Goal: Find specific fact: Find specific page/section

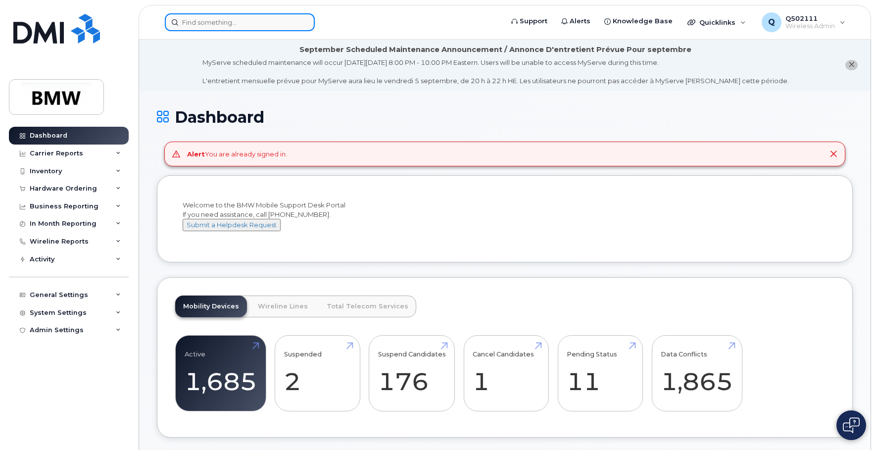
click at [304, 22] on div at bounding box center [240, 22] width 150 height 18
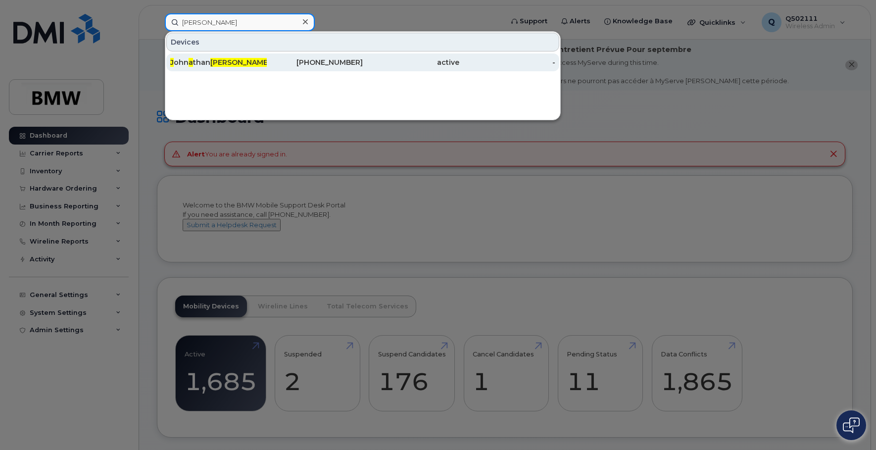
type input "[PERSON_NAME]"
click at [247, 58] on div "J ohn a than [PERSON_NAME]" at bounding box center [218, 62] width 97 height 10
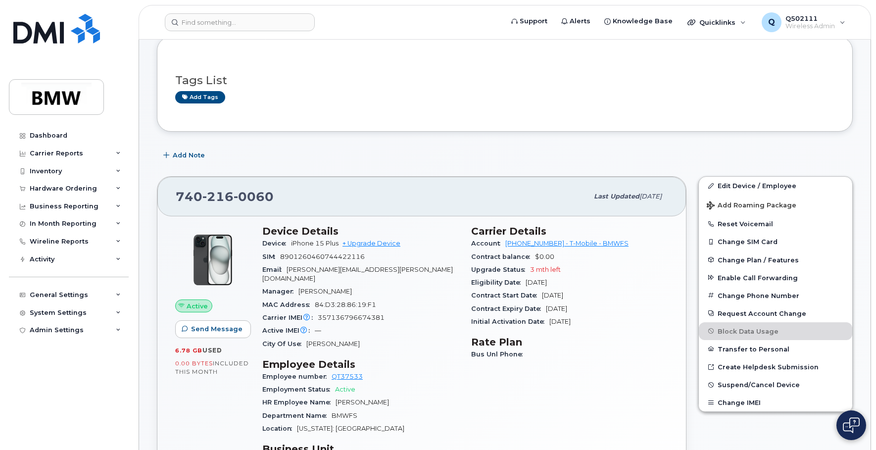
scroll to position [107, 0]
click at [567, 307] on span "[DATE]" at bounding box center [556, 307] width 21 height 7
drag, startPoint x: 574, startPoint y: 307, endPoint x: 587, endPoint y: 345, distance: 40.6
click at [587, 345] on h3 "Rate Plan" at bounding box center [569, 342] width 197 height 12
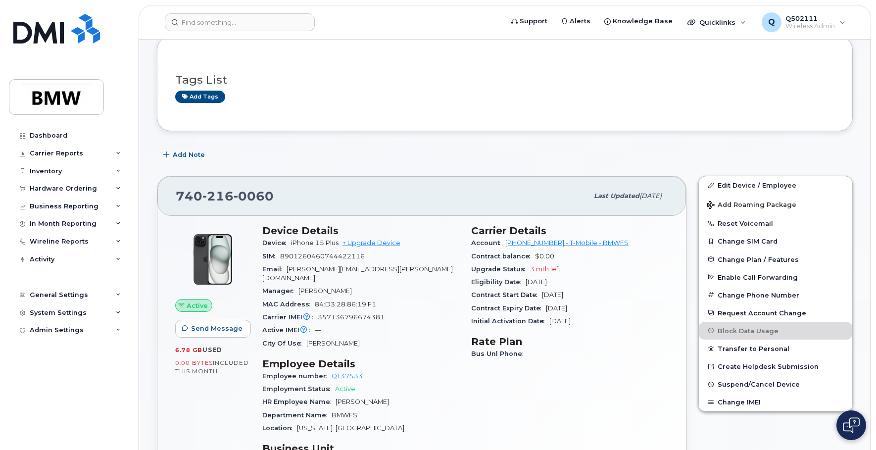
click at [576, 314] on div "Contract Expiry Date [DATE]" at bounding box center [569, 308] width 197 height 13
click at [567, 311] on span "[DATE]" at bounding box center [556, 307] width 21 height 7
drag, startPoint x: 577, startPoint y: 311, endPoint x: 620, endPoint y: 323, distance: 44.8
click at [620, 323] on div "Initial Activation Date [DATE]" at bounding box center [569, 321] width 197 height 13
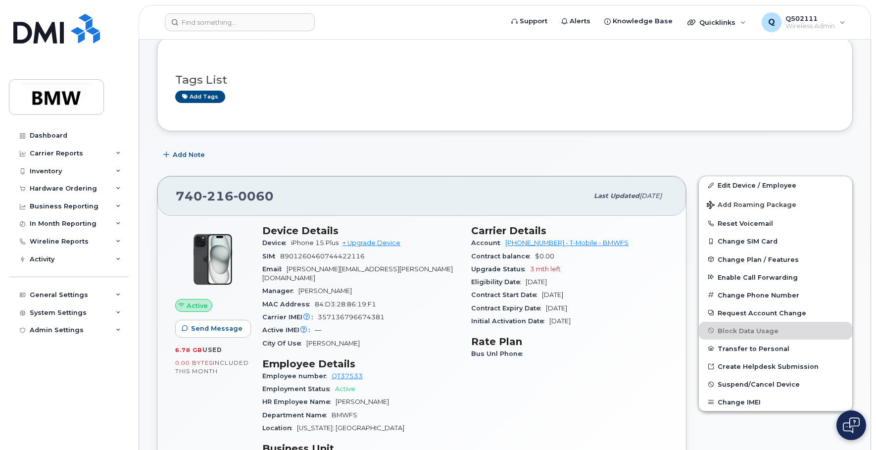
click at [326, 240] on span "iPhone 15 Plus" at bounding box center [315, 242] width 48 height 7
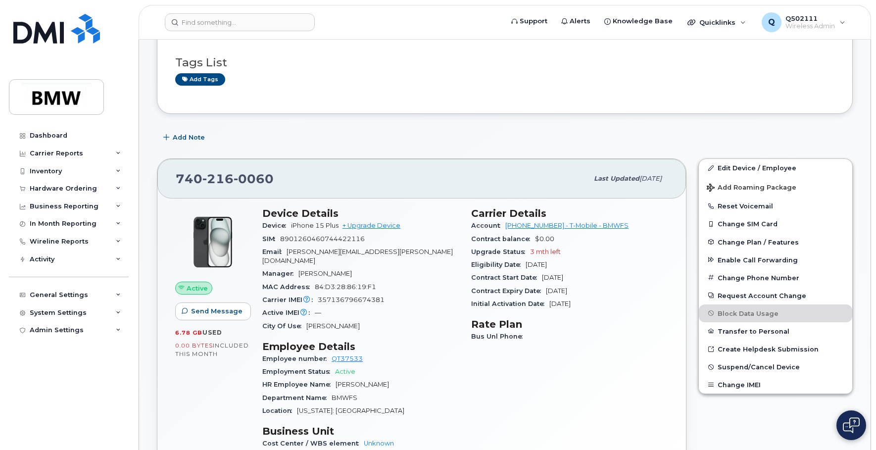
scroll to position [121, 0]
